Goal: Information Seeking & Learning: Learn about a topic

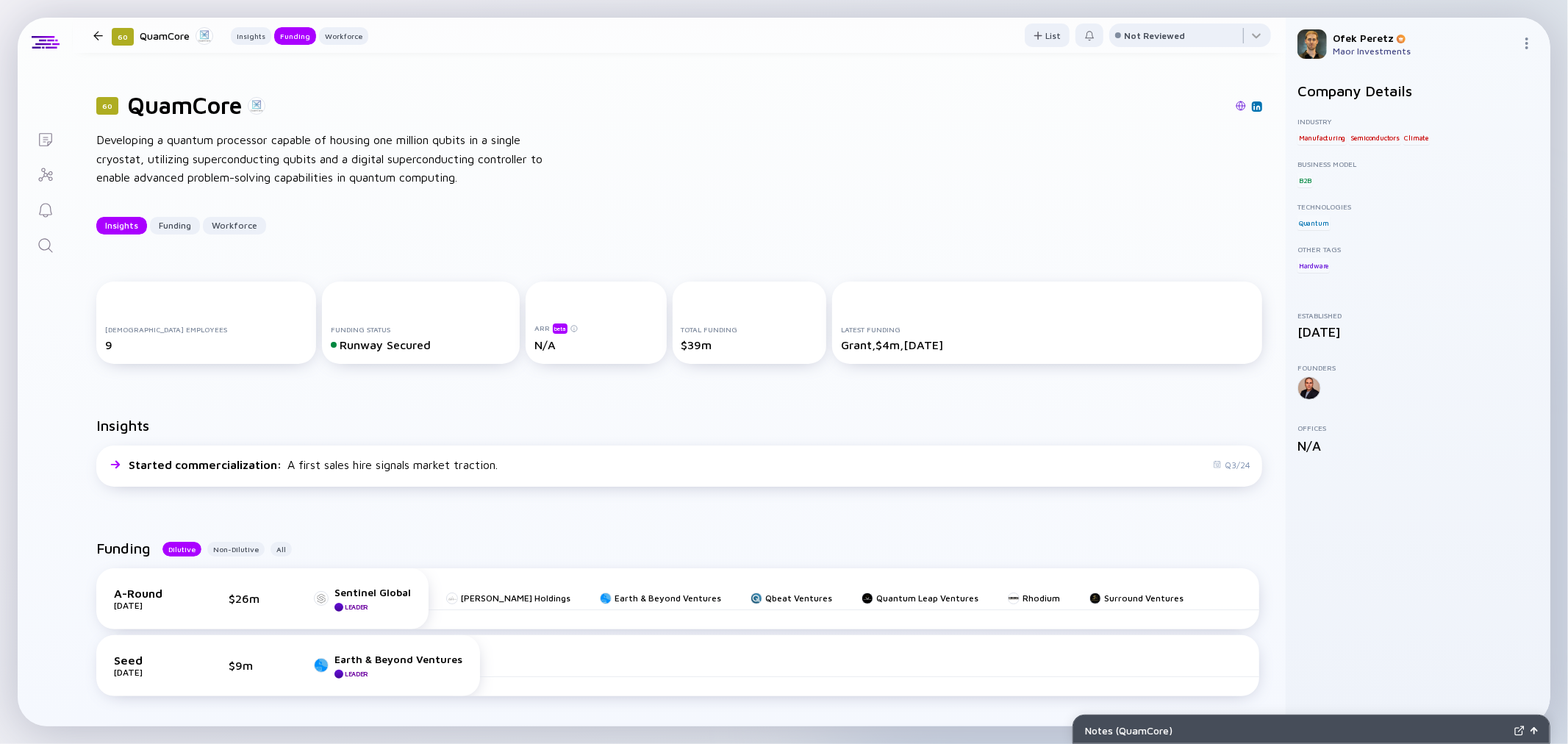
scroll to position [326, 0]
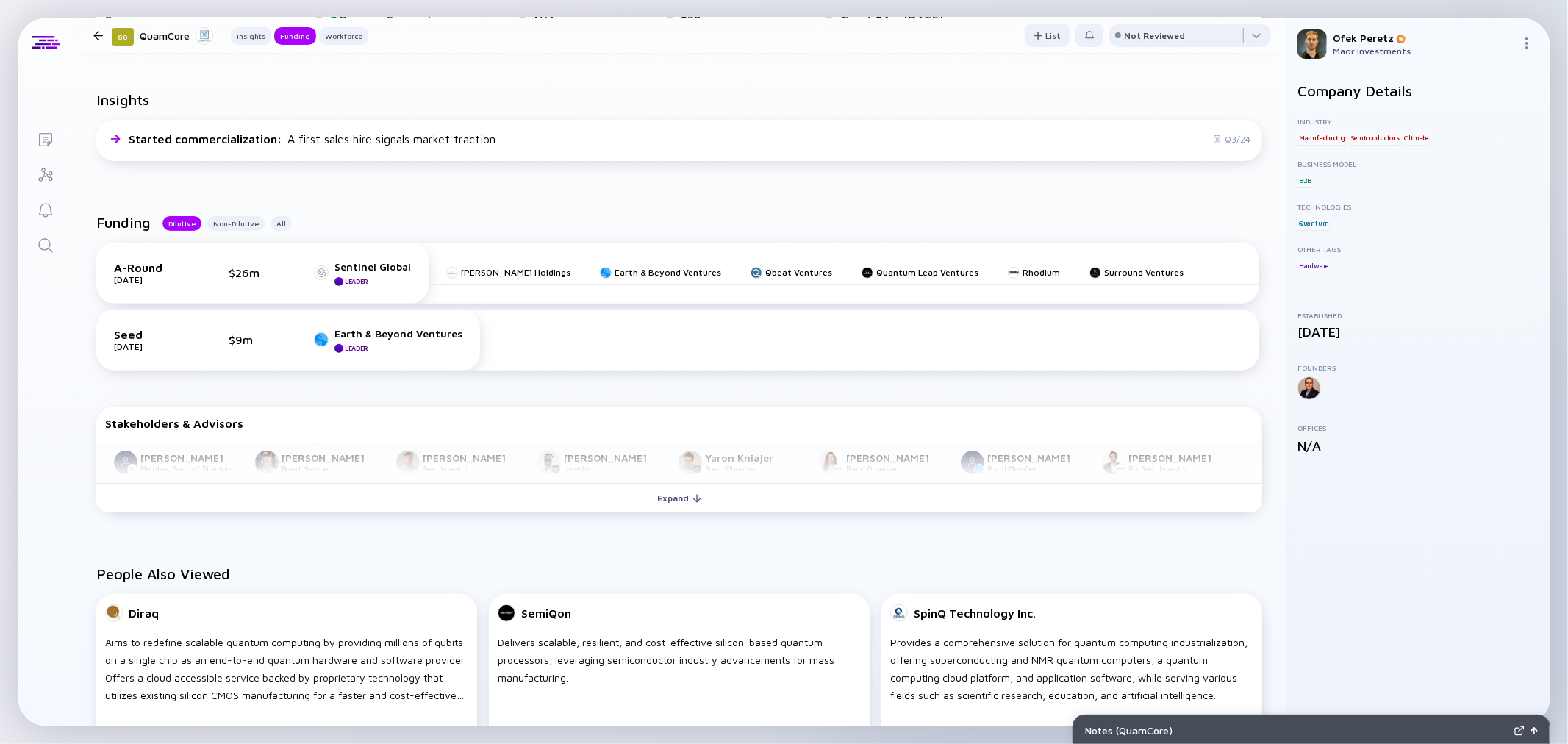
click at [47, 244] on icon "Search" at bounding box center [45, 245] width 17 height 17
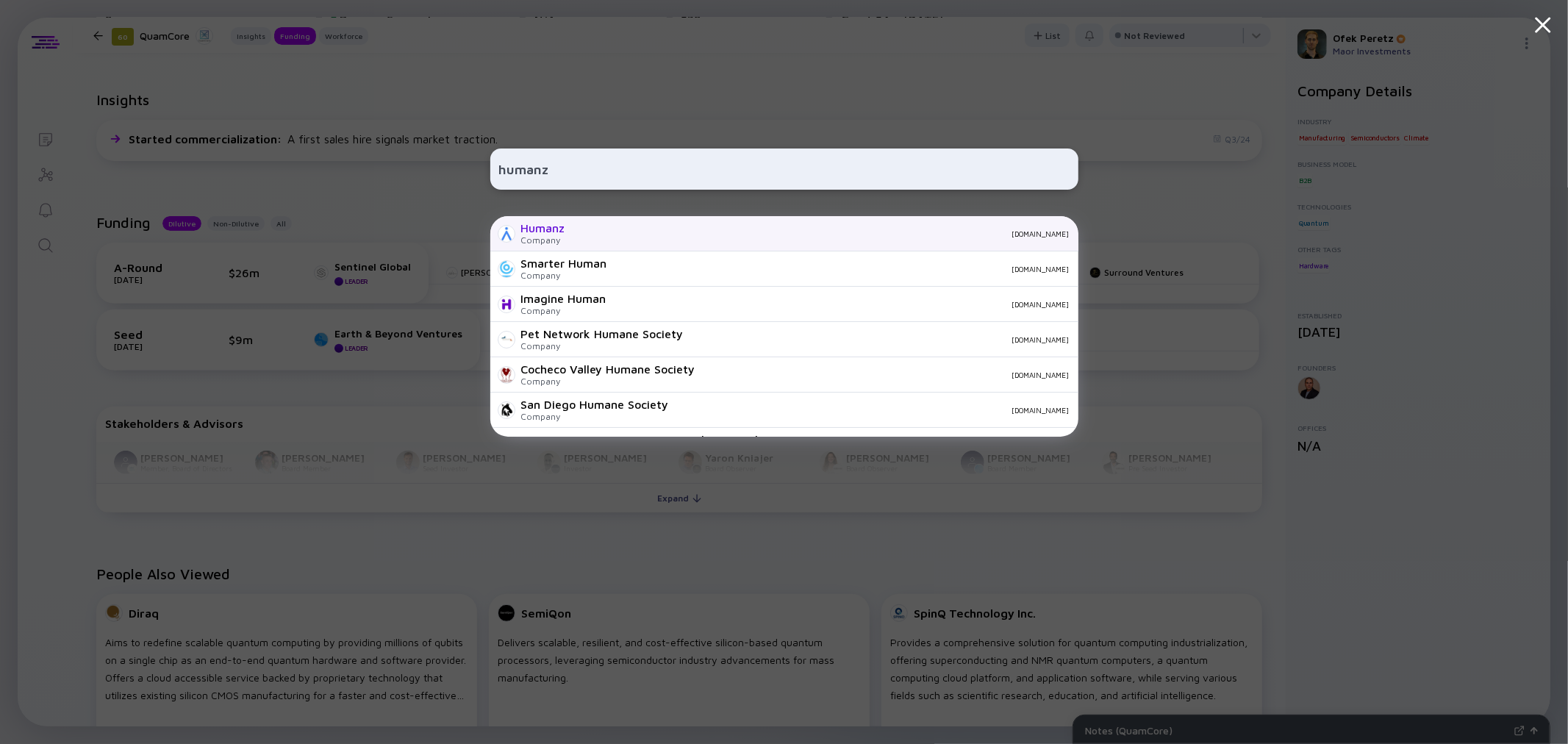
type input "humanz"
click at [582, 235] on div "[DOMAIN_NAME]" at bounding box center [823, 234] width 492 height 9
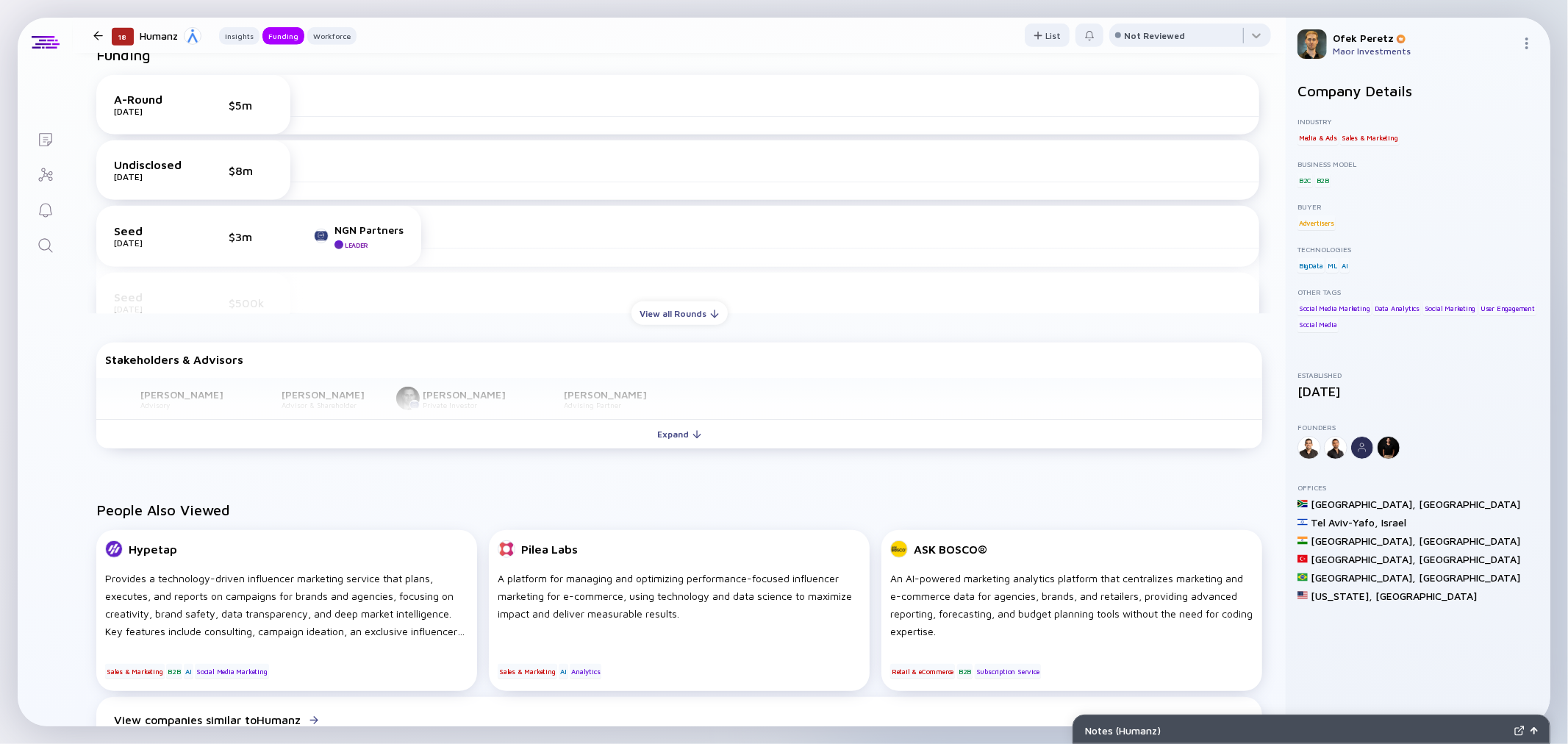
scroll to position [1225, 0]
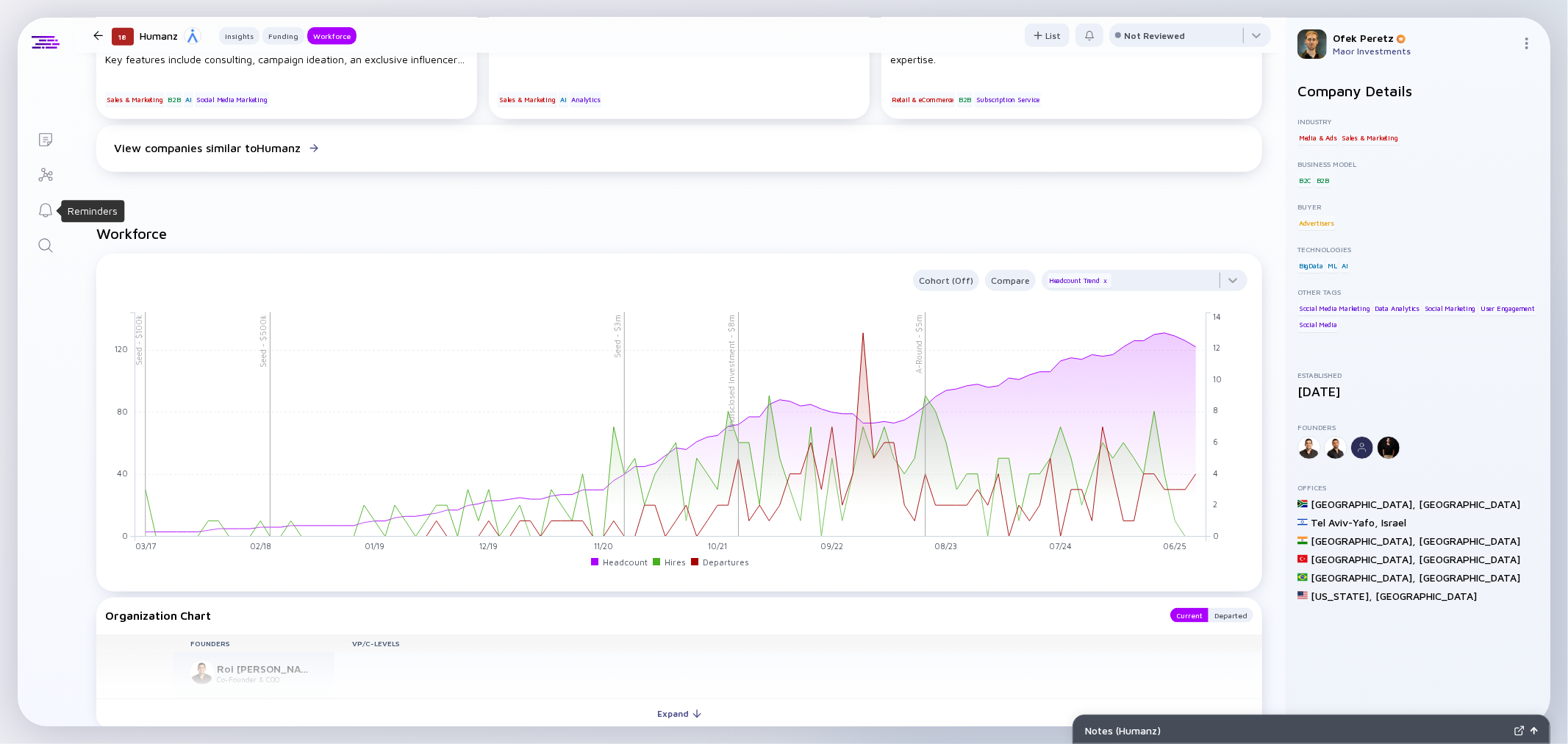
click at [46, 239] on icon "Search" at bounding box center [45, 245] width 17 height 17
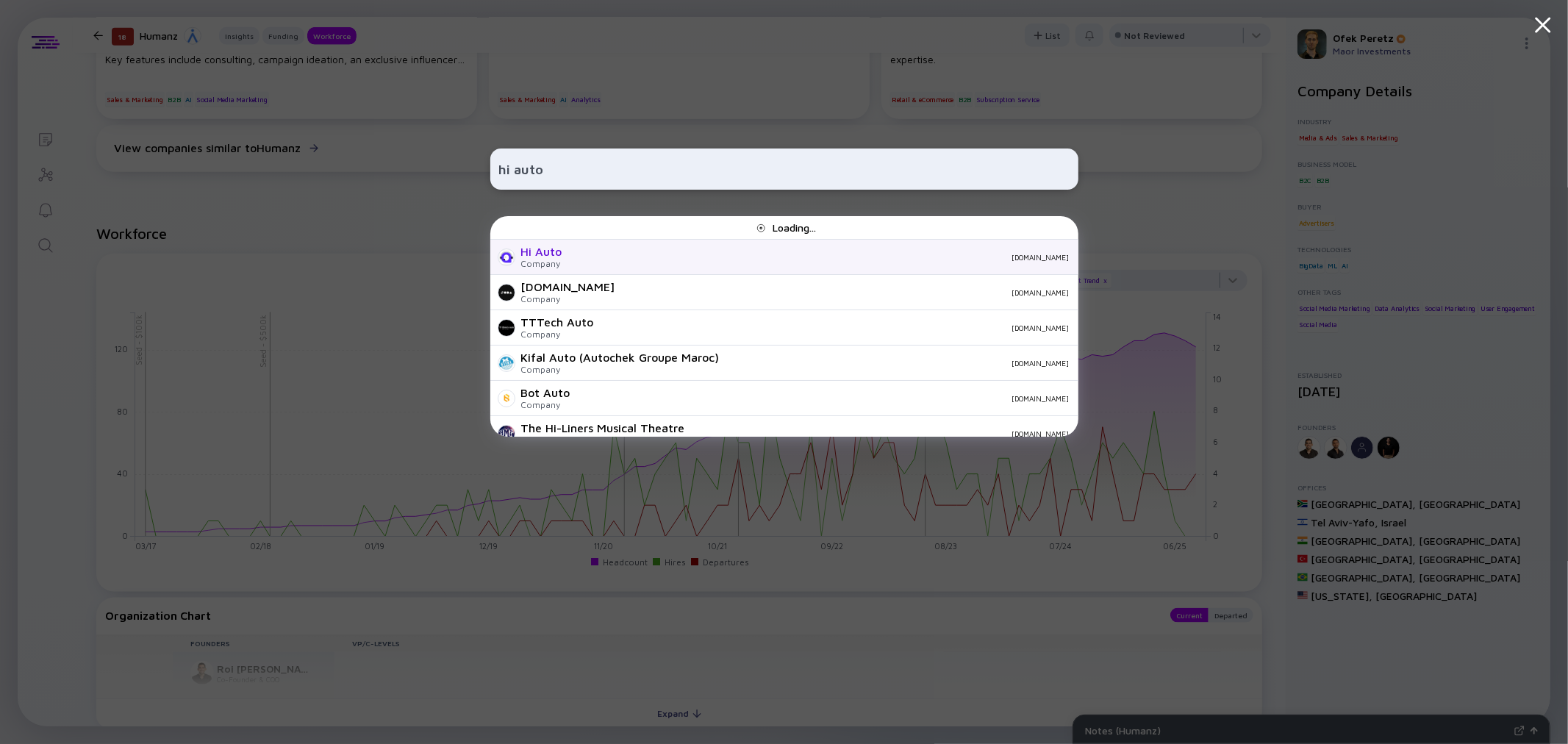
type input "hi auto"
click at [591, 256] on div "[DOMAIN_NAME]" at bounding box center [822, 257] width 496 height 9
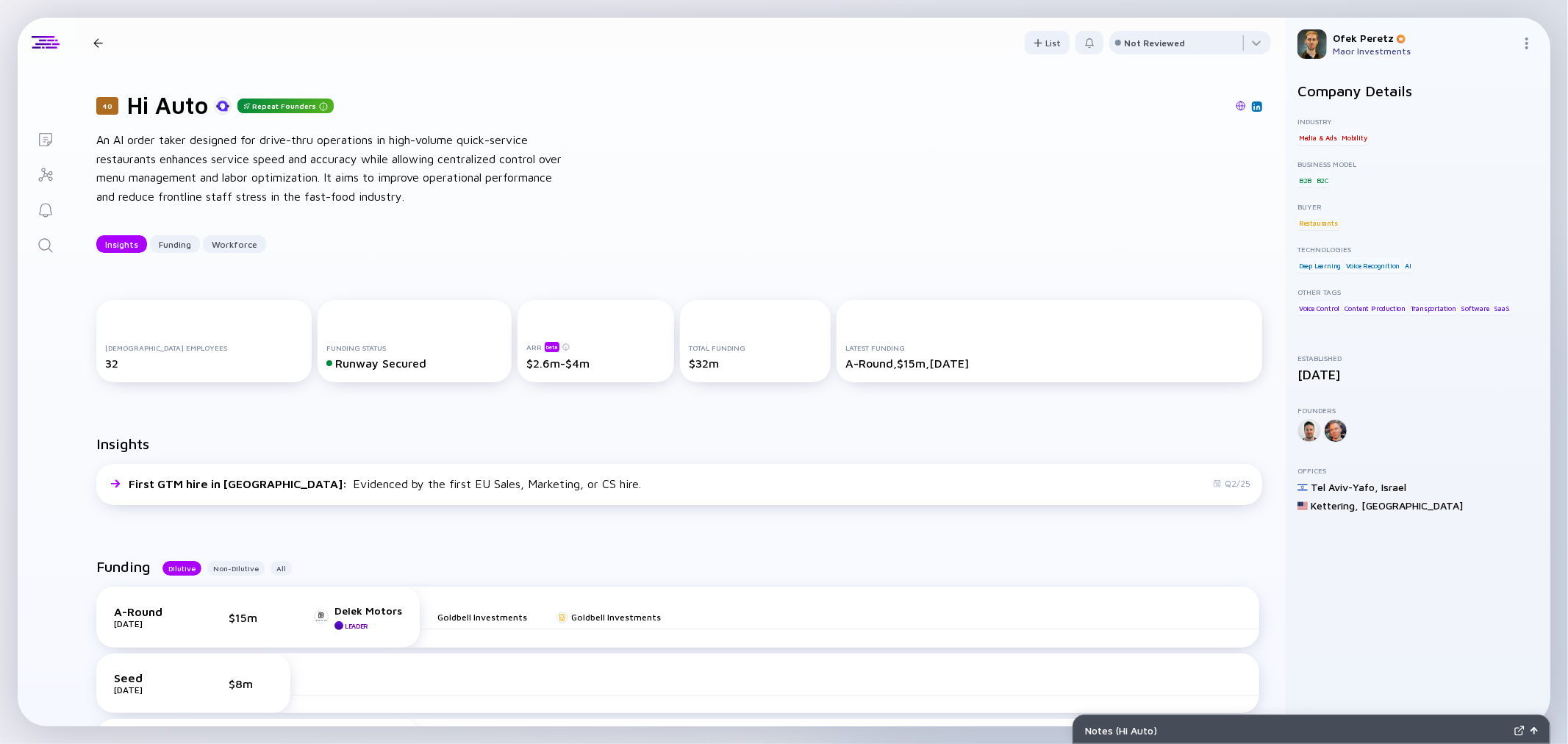
click at [1236, 103] on img at bounding box center [1241, 105] width 10 height 10
